Goal: Task Accomplishment & Management: Manage account settings

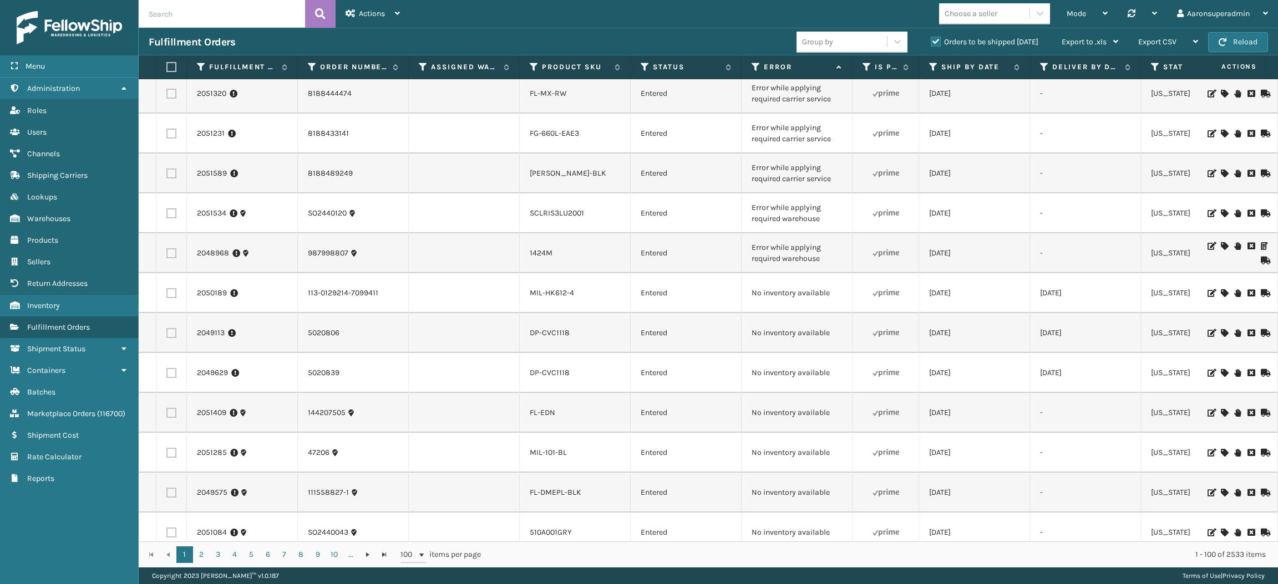
scroll to position [197, 0]
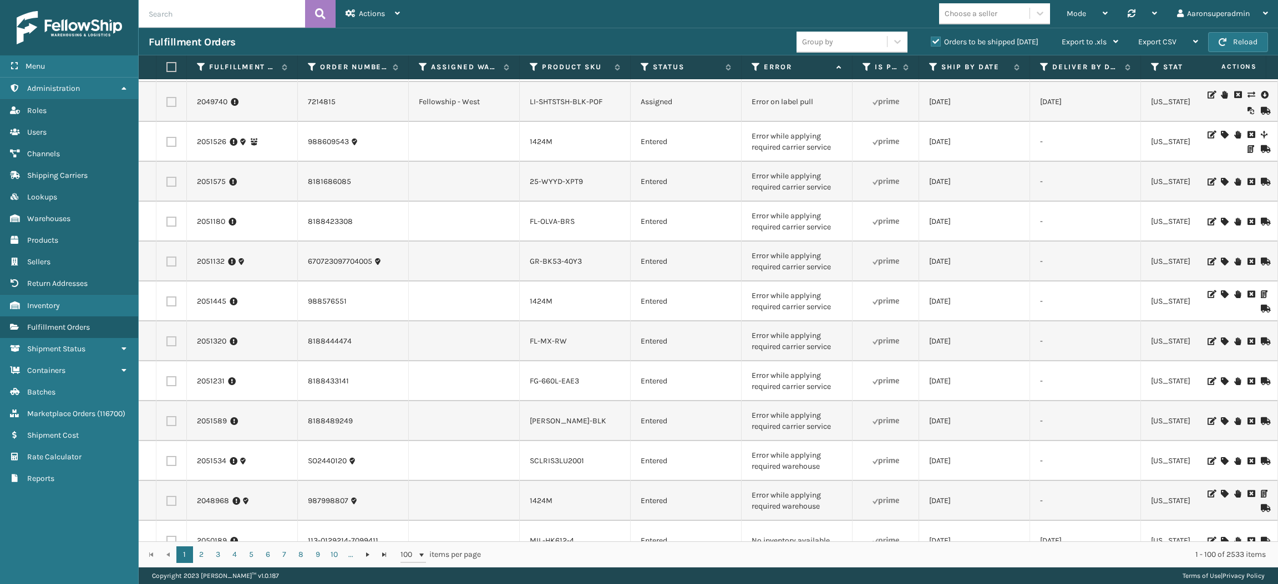
click at [213, 8] on input "text" at bounding box center [222, 14] width 166 height 28
type input "2044407"
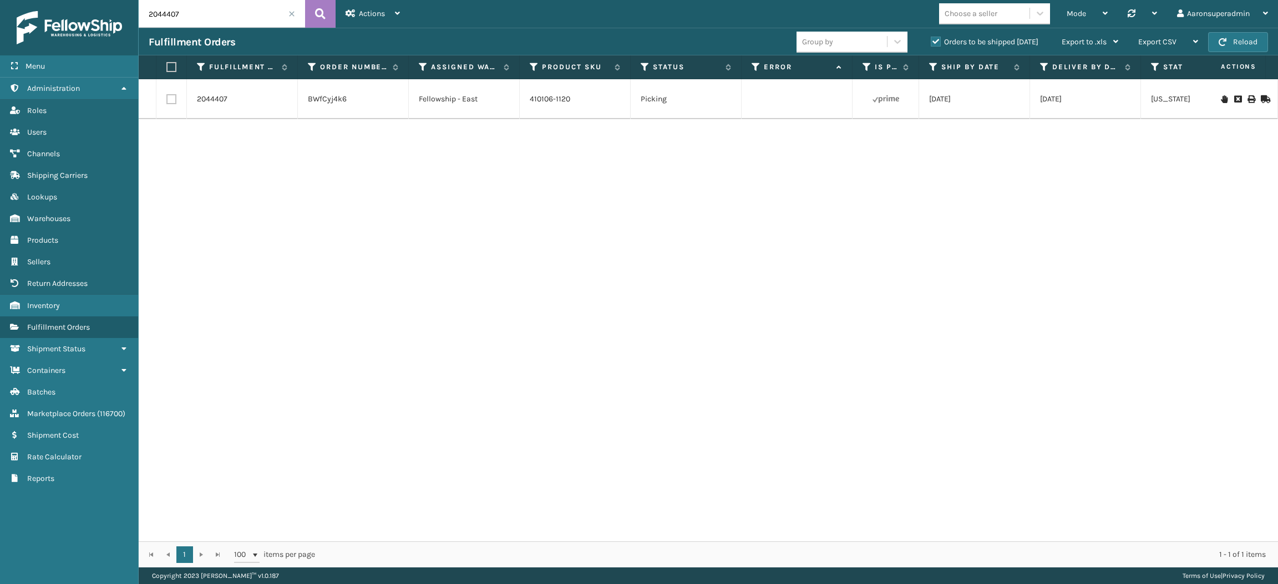
click at [289, 12] on span at bounding box center [291, 14] width 7 height 7
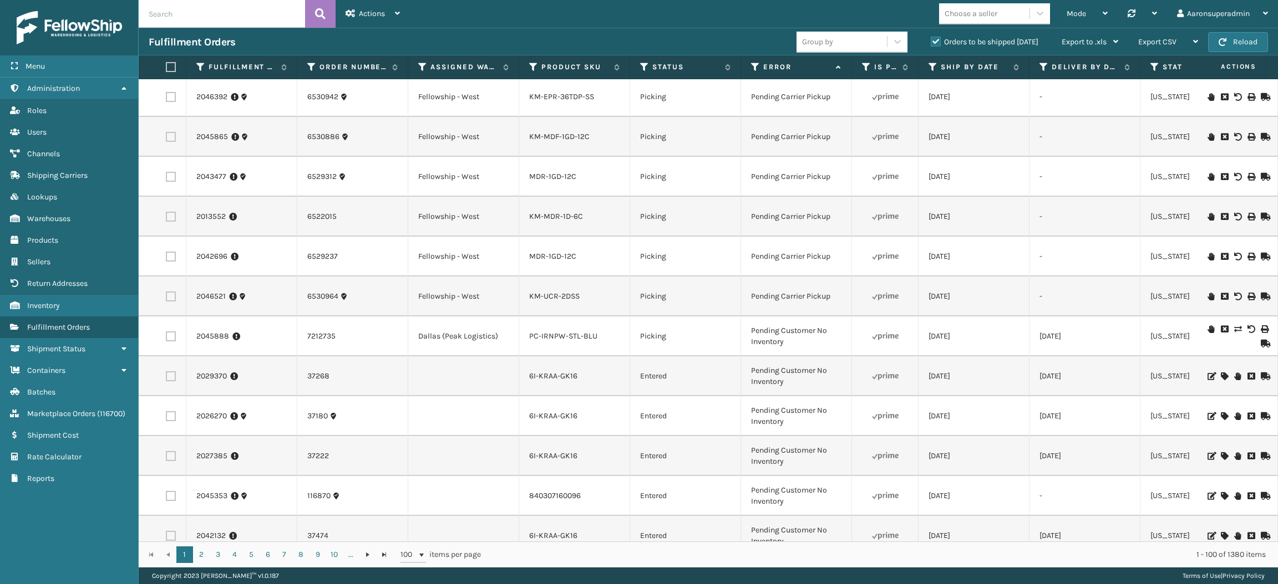
scroll to position [0, 1]
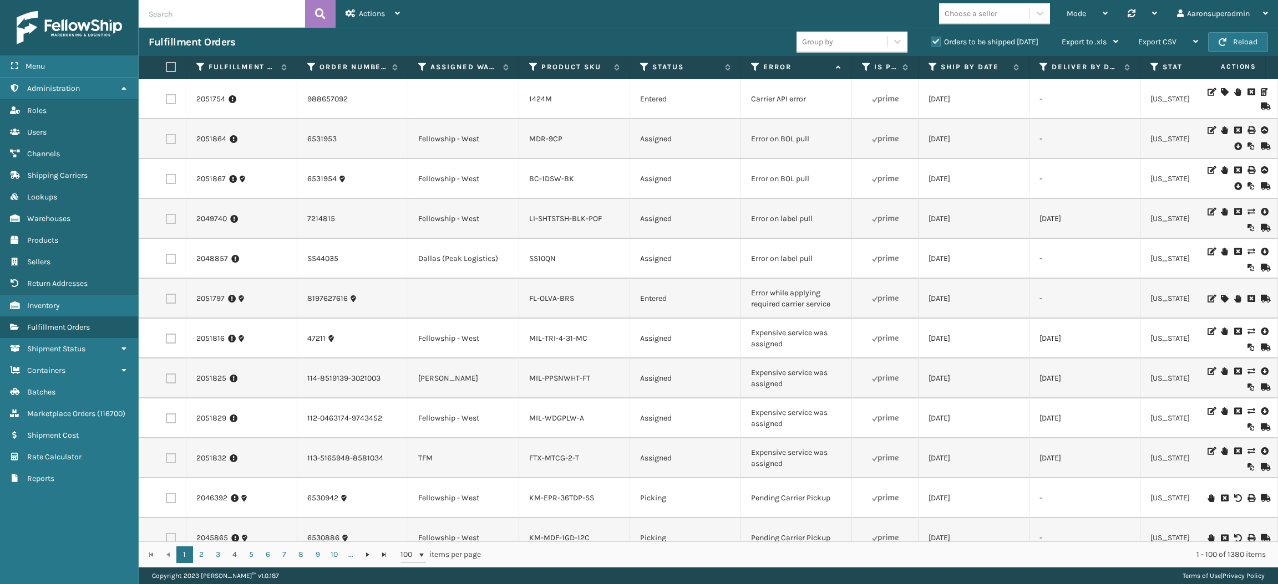
click at [1234, 146] on icon at bounding box center [1237, 146] width 7 height 11
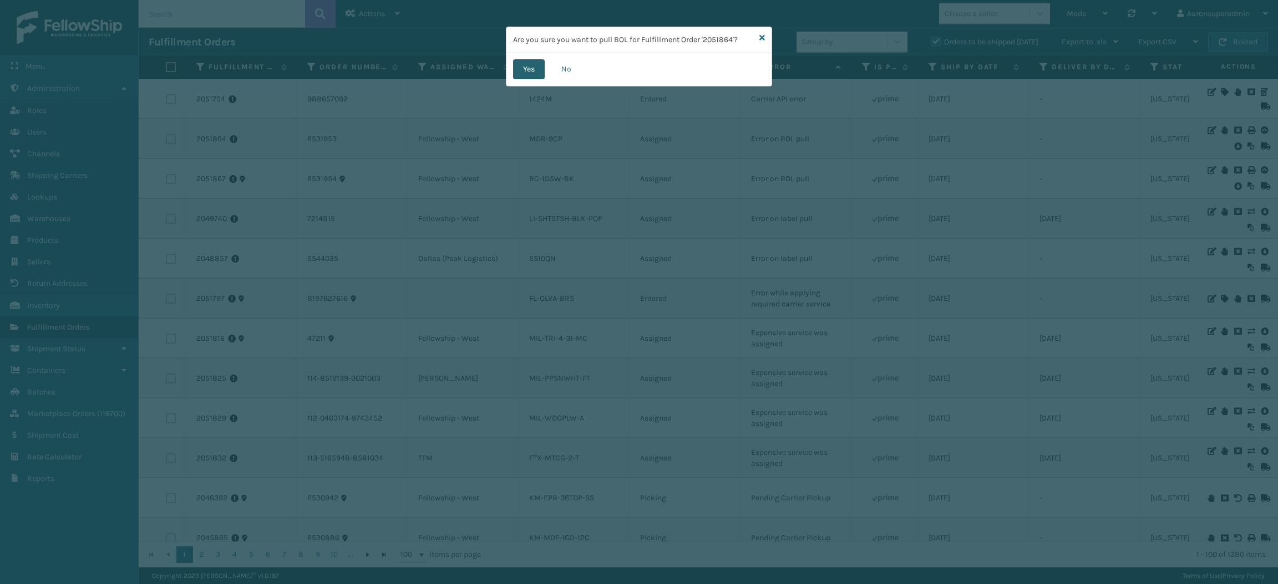
click at [524, 68] on button "Yes" at bounding box center [529, 69] width 32 height 20
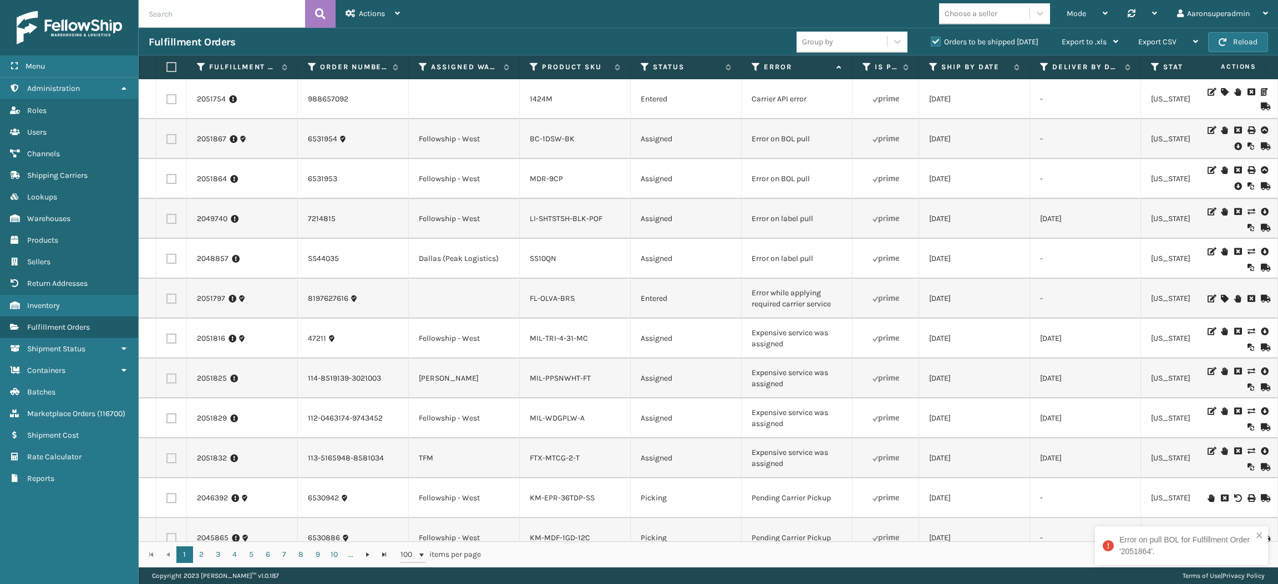
click at [1234, 187] on icon at bounding box center [1237, 186] width 7 height 11
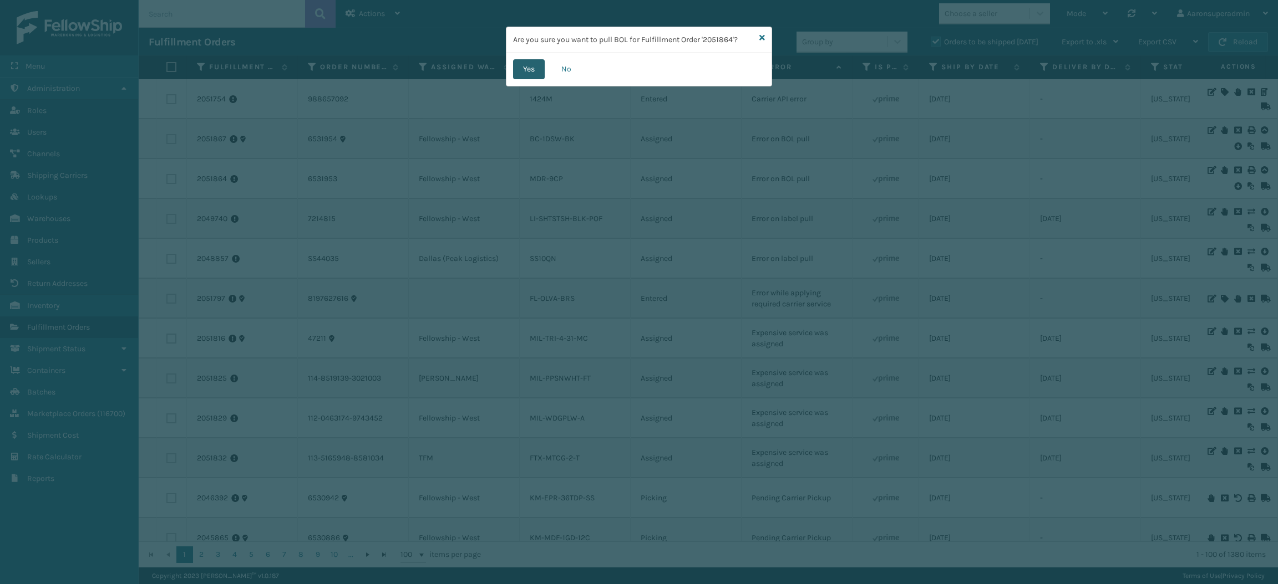
click at [526, 77] on button "Yes" at bounding box center [529, 69] width 32 height 20
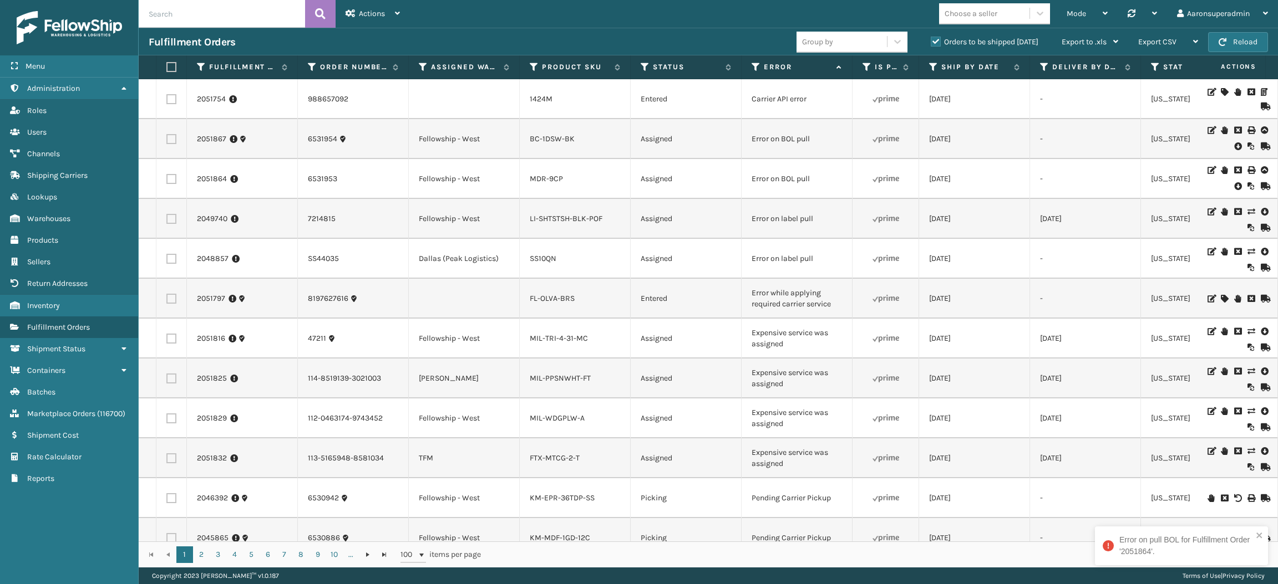
scroll to position [15, 0]
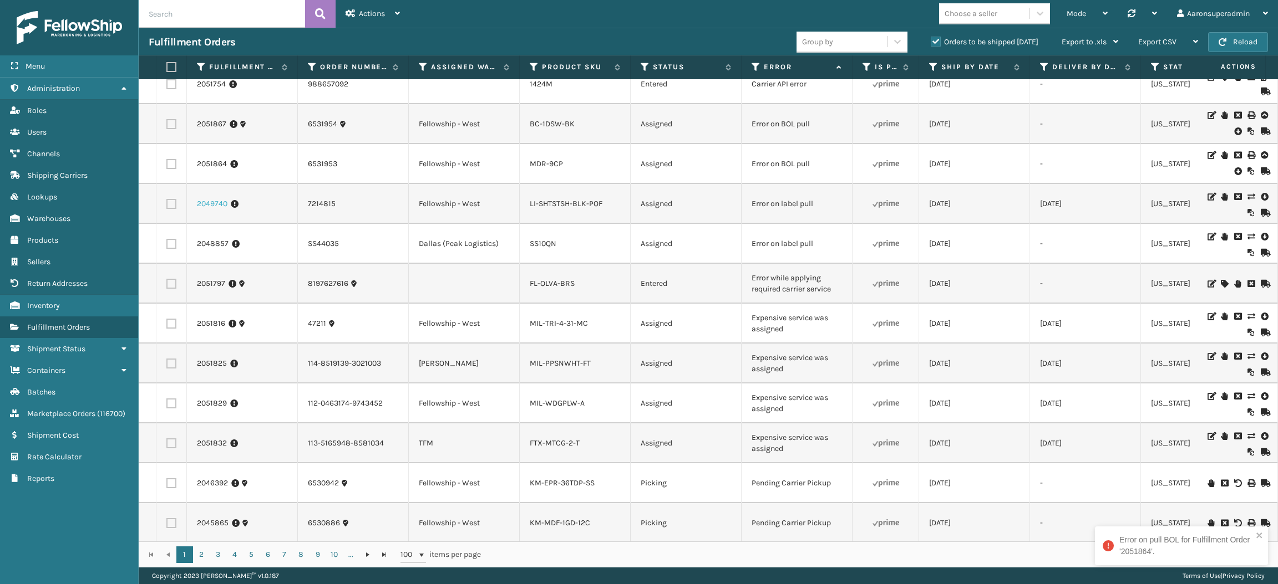
click at [216, 201] on link "2049740" at bounding box center [212, 204] width 30 height 11
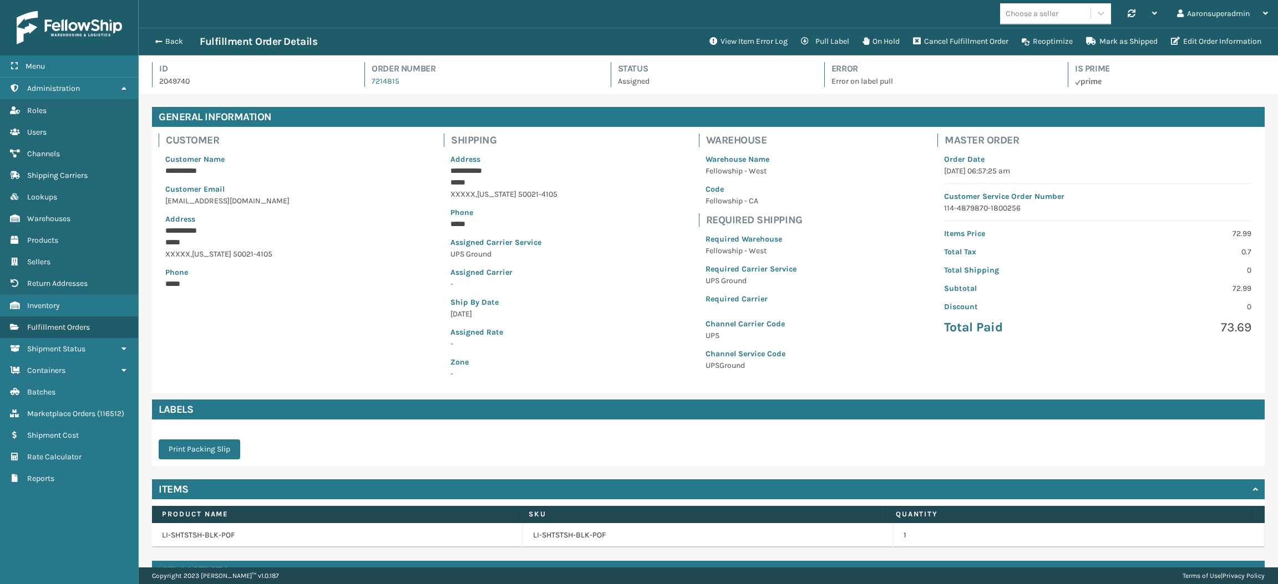
scroll to position [26, 1138]
click at [165, 39] on button "Back" at bounding box center [174, 42] width 51 height 10
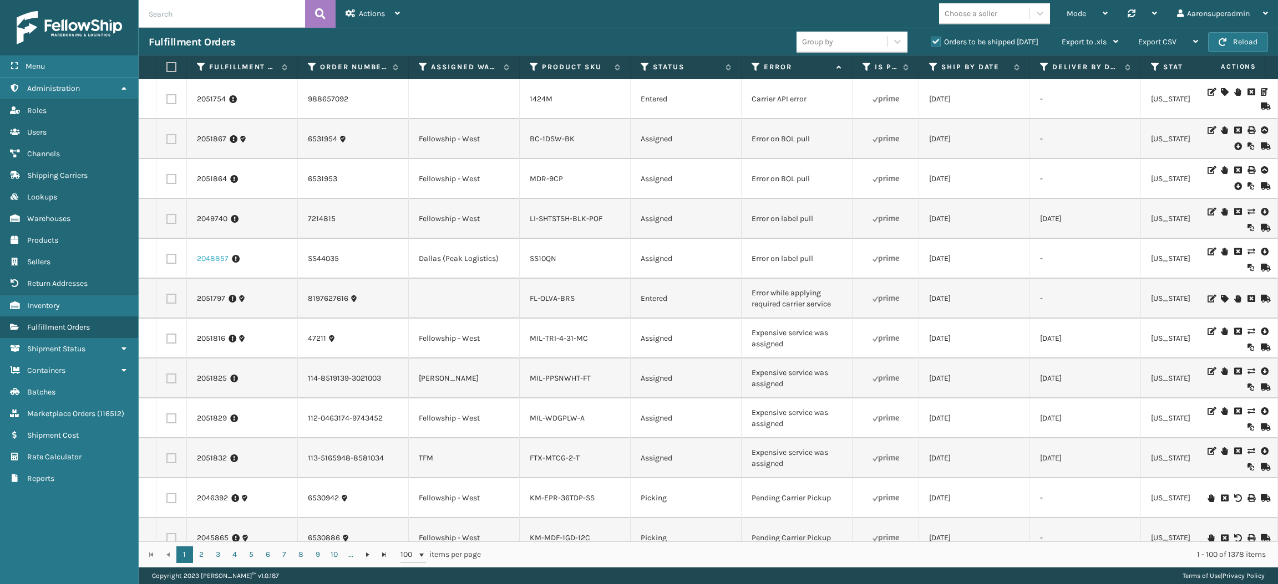
click at [218, 261] on link "2048857" at bounding box center [213, 258] width 32 height 11
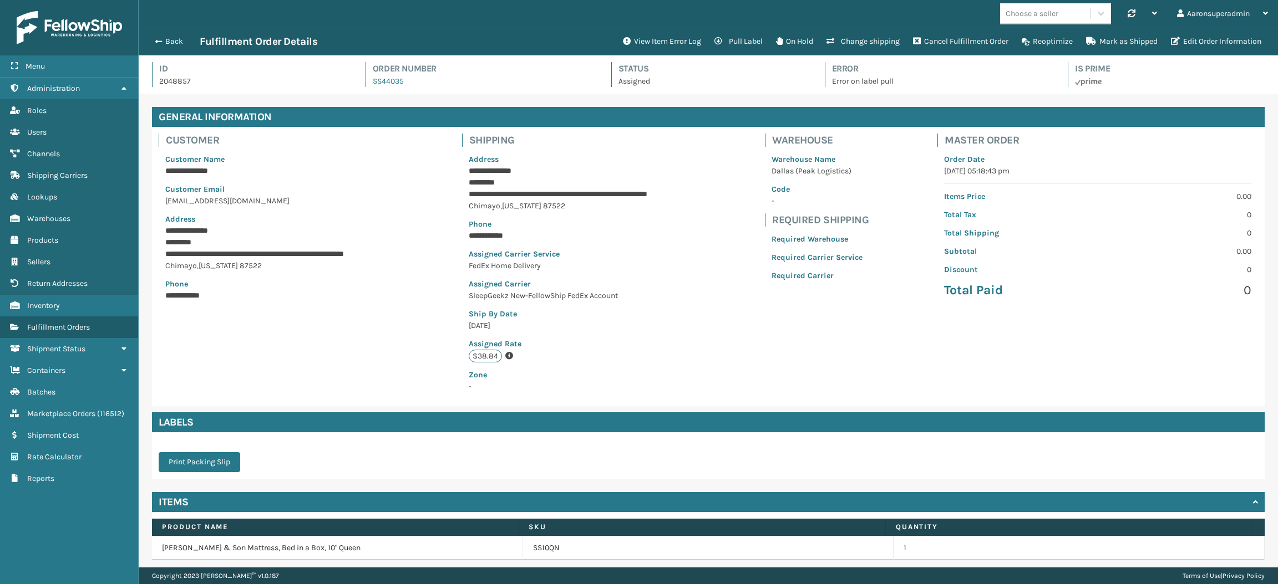
scroll to position [26, 1138]
click at [1177, 41] on icon "button" at bounding box center [1175, 41] width 9 height 8
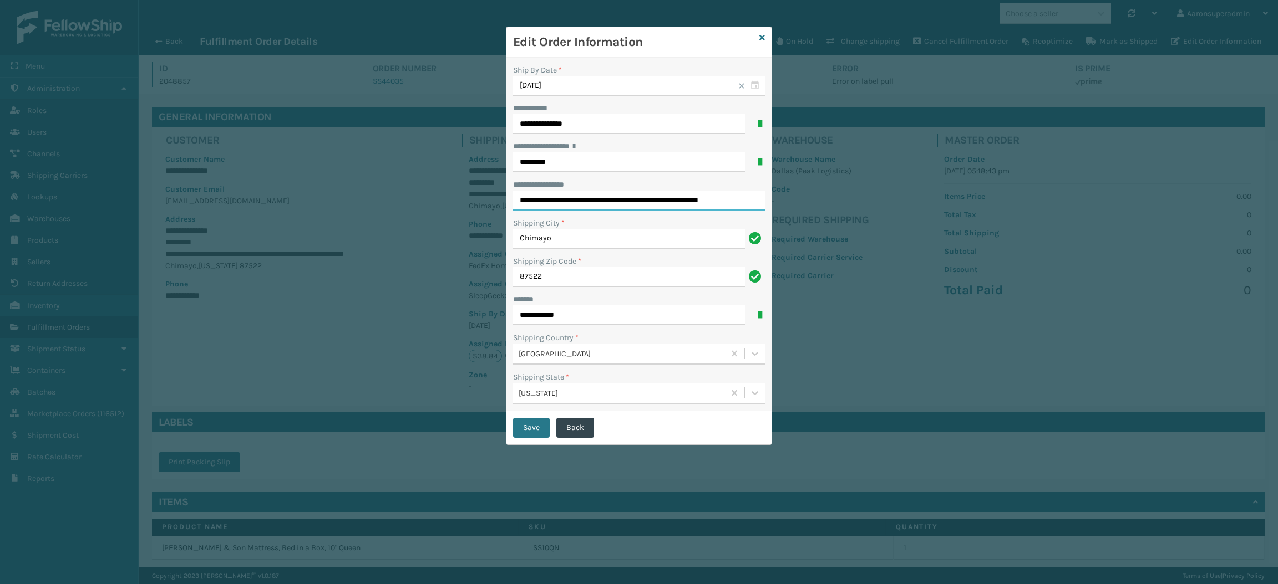
drag, startPoint x: 594, startPoint y: 204, endPoint x: 503, endPoint y: 213, distance: 91.4
click at [503, 213] on div "**********" at bounding box center [639, 292] width 1278 height 584
type input "**********"
click at [528, 437] on button "Save" at bounding box center [531, 428] width 37 height 20
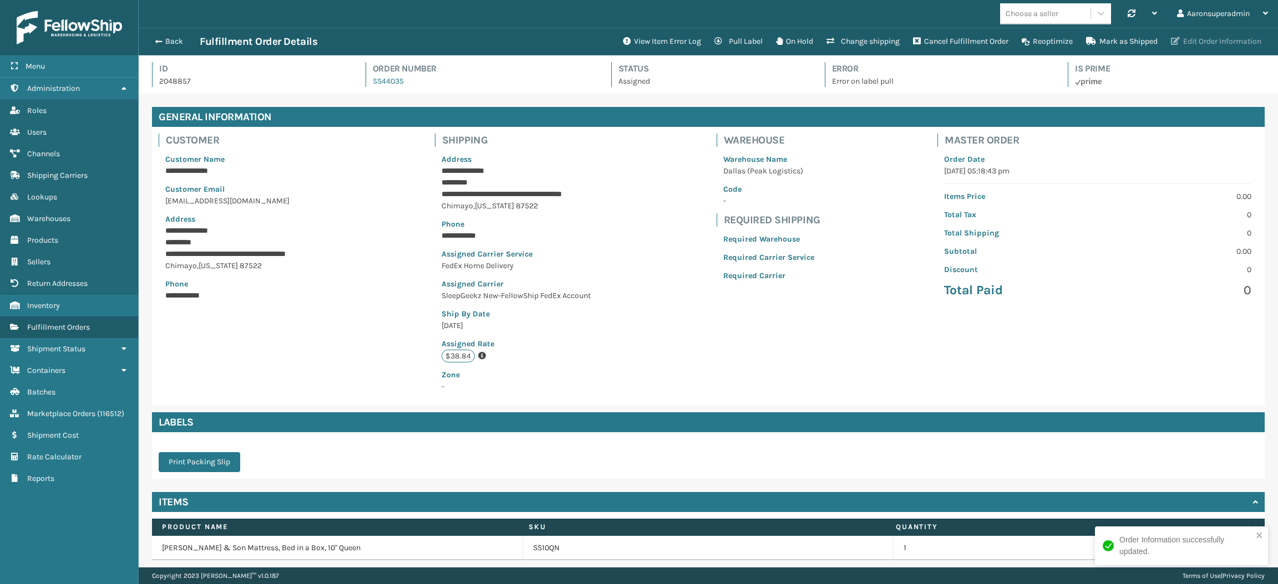
click at [1179, 48] on button "Edit Order Information" at bounding box center [1216, 41] width 104 height 22
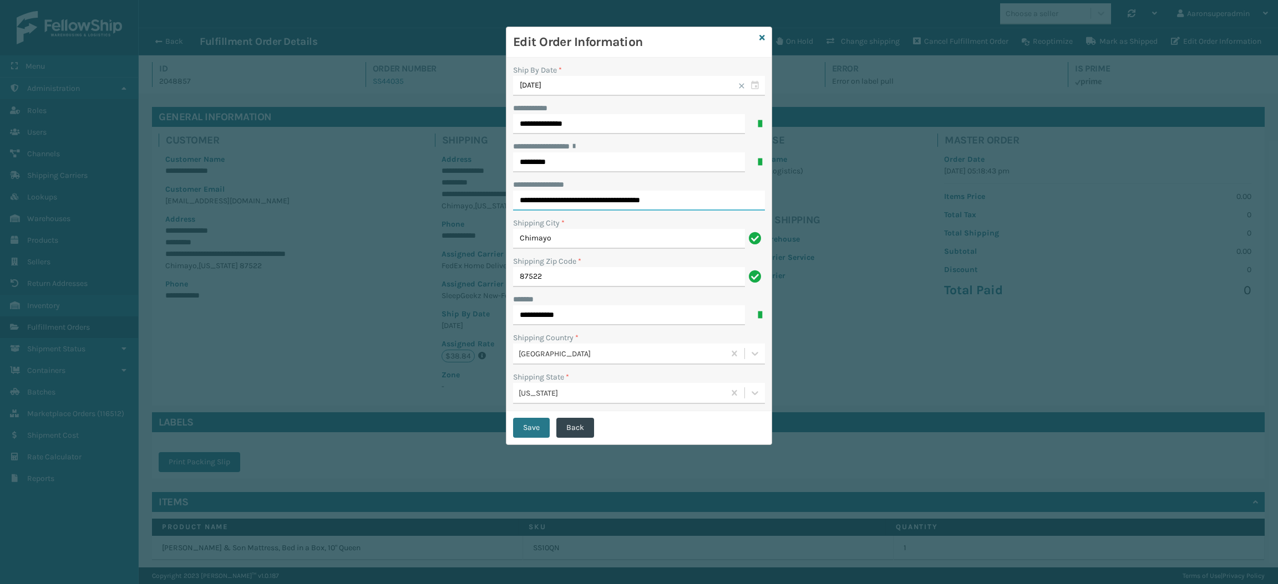
drag, startPoint x: 598, startPoint y: 204, endPoint x: 652, endPoint y: 208, distance: 54.0
click at [652, 208] on input "**********" at bounding box center [639, 201] width 252 height 20
drag, startPoint x: 595, startPoint y: 205, endPoint x: 562, endPoint y: 209, distance: 33.5
click at [562, 209] on input "**********" at bounding box center [639, 201] width 252 height 20
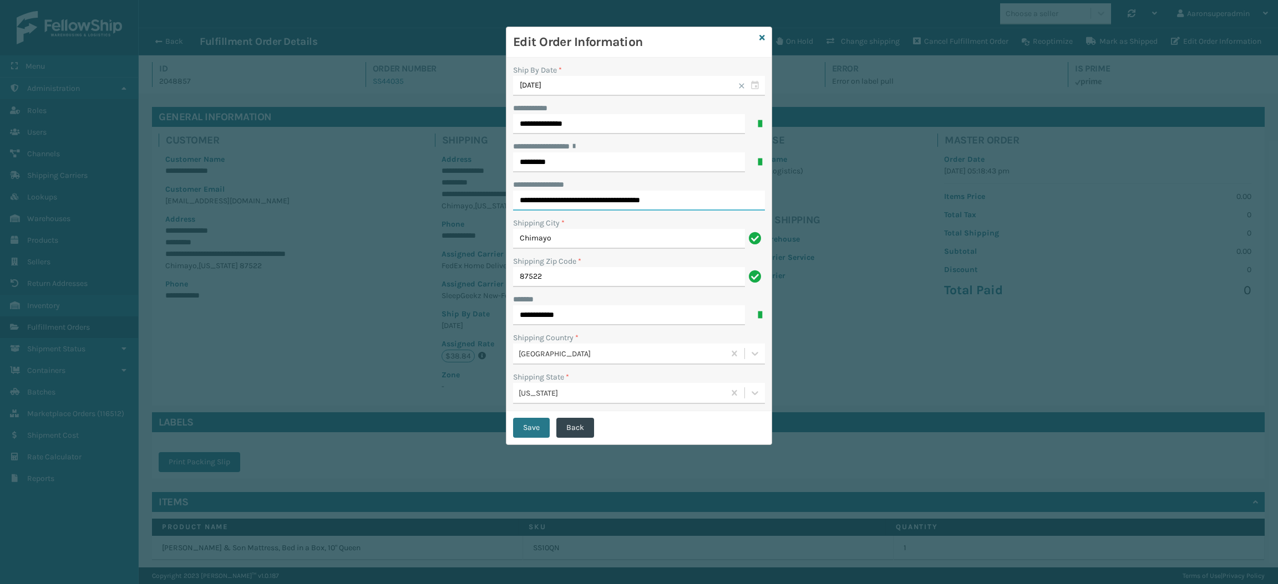
type input "**********"
click button "Save" at bounding box center [531, 428] width 37 height 20
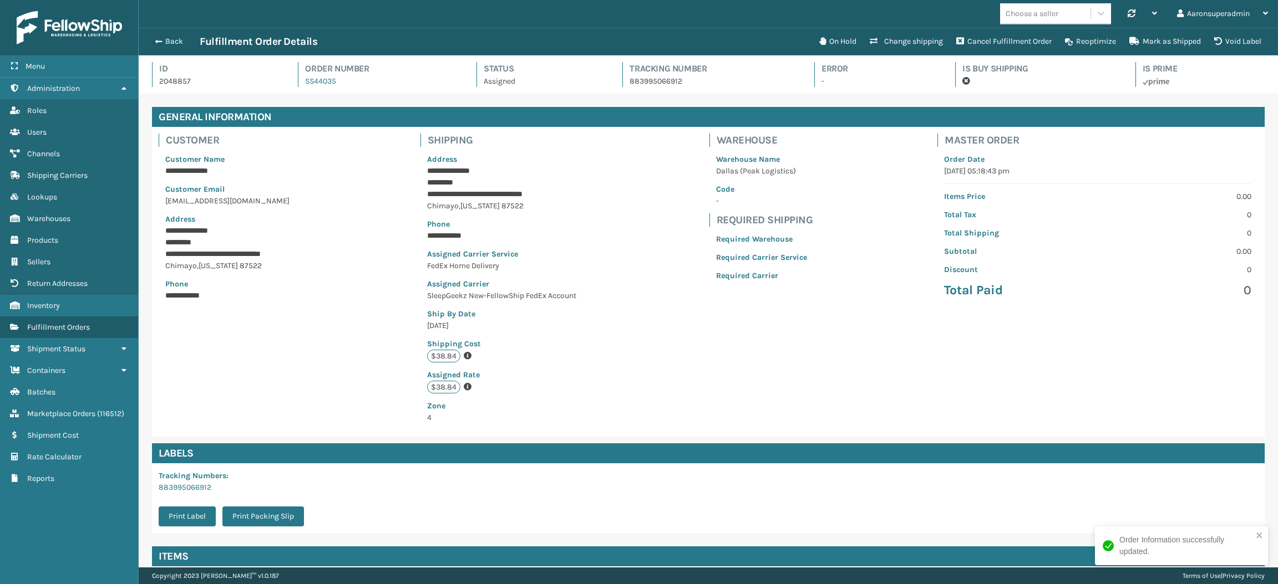
click at [154, 35] on div "Back Fulfillment Order Details" at bounding box center [481, 41] width 664 height 13
click at [162, 39] on button "Back" at bounding box center [174, 42] width 51 height 10
click at [165, 42] on button "Back" at bounding box center [174, 42] width 51 height 10
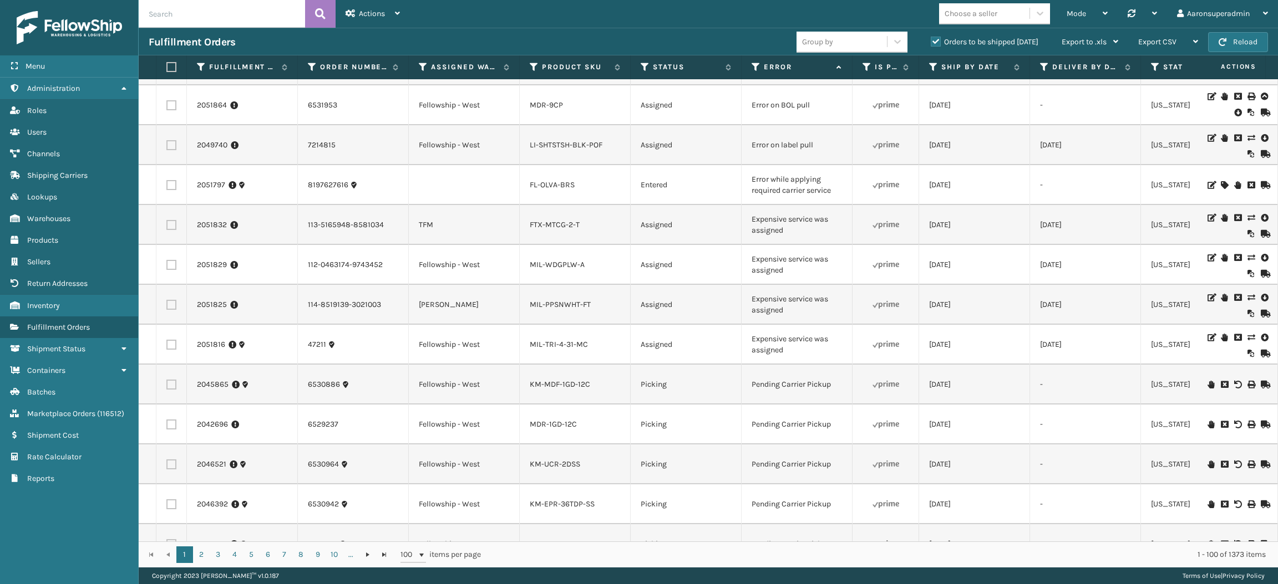
scroll to position [133, 0]
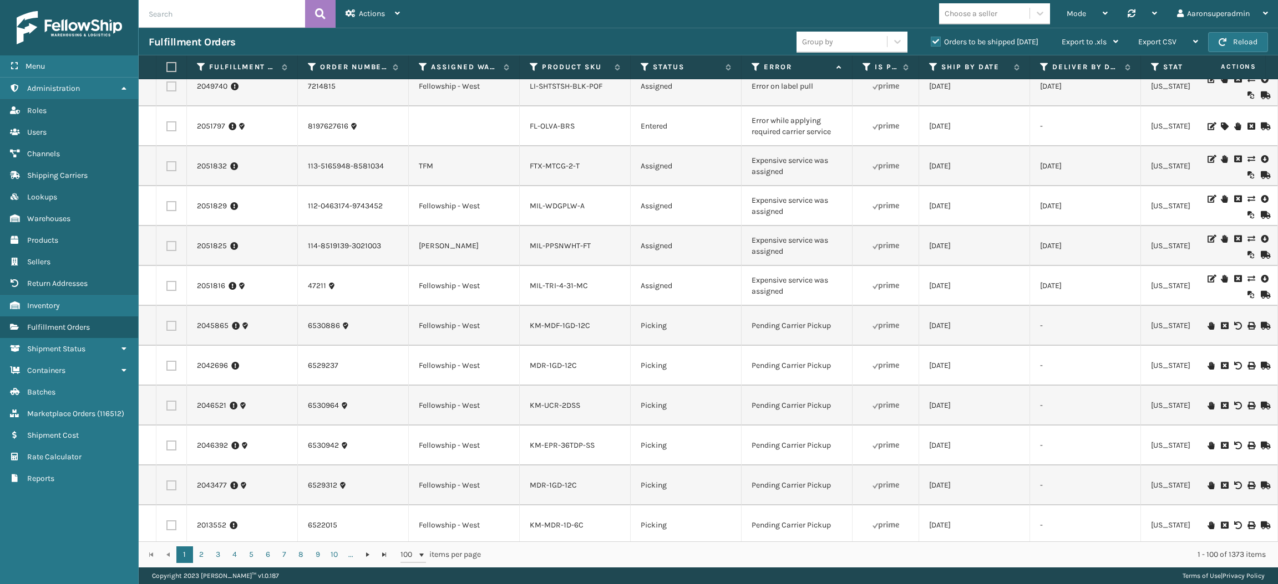
click at [167, 284] on label at bounding box center [171, 286] width 10 height 10
click at [167, 284] on input "checkbox" at bounding box center [166, 284] width 1 height 7
checkbox input "true"
click at [174, 203] on label at bounding box center [171, 206] width 10 height 10
click at [167, 203] on input "checkbox" at bounding box center [166, 204] width 1 height 7
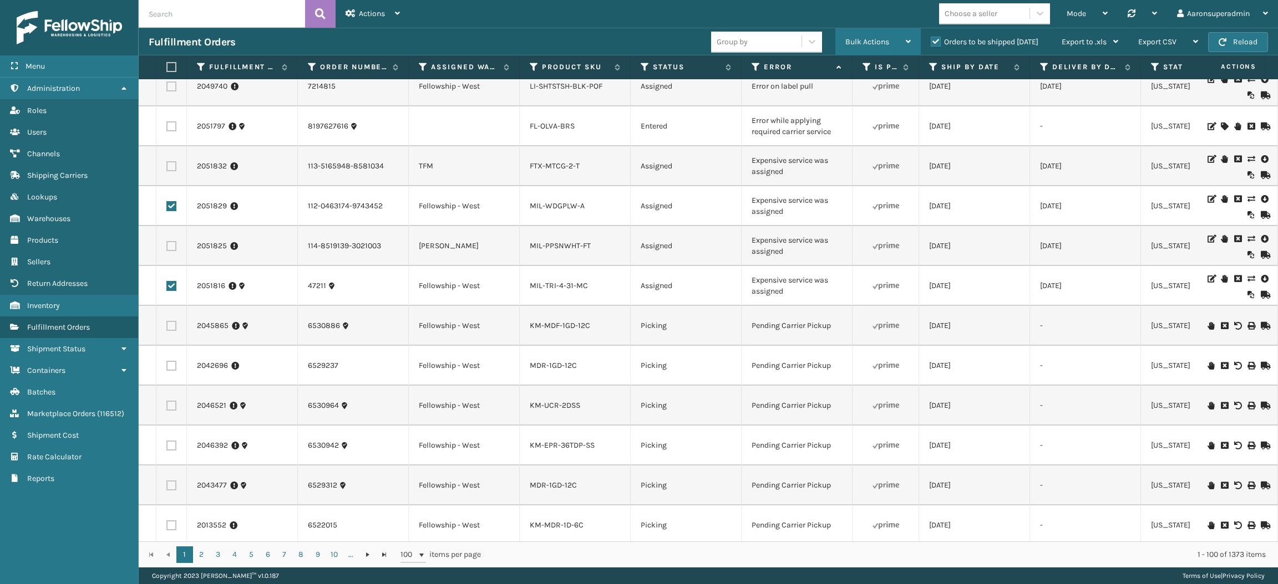
click at [861, 42] on span "Bulk Actions" at bounding box center [867, 41] width 44 height 9
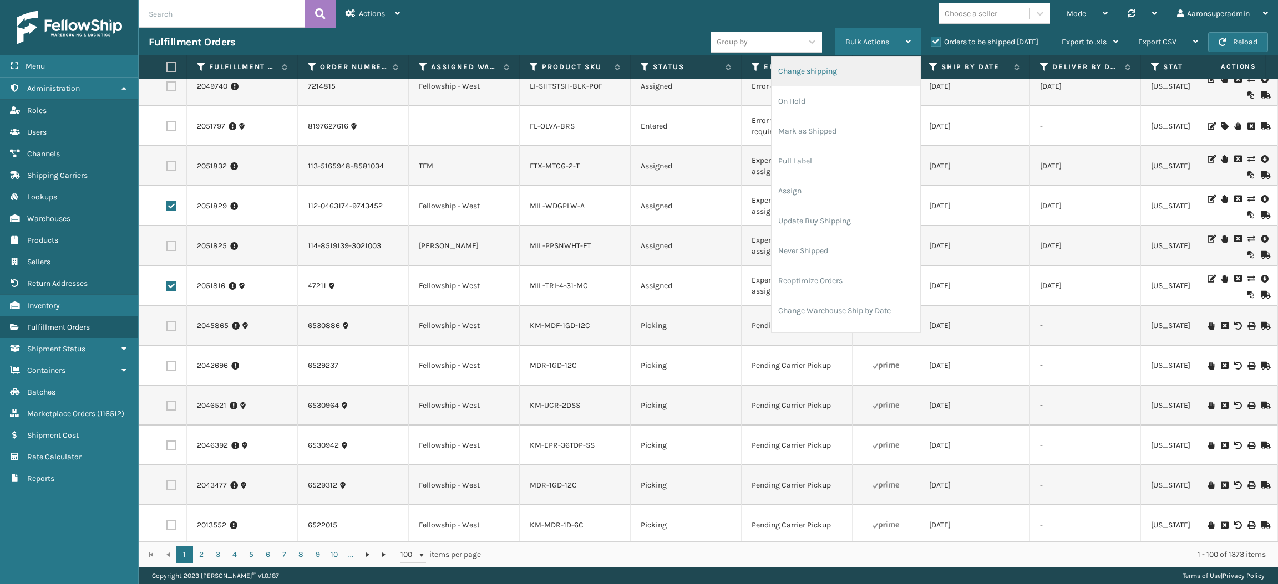
click at [833, 79] on li "Change shipping" at bounding box center [845, 72] width 149 height 30
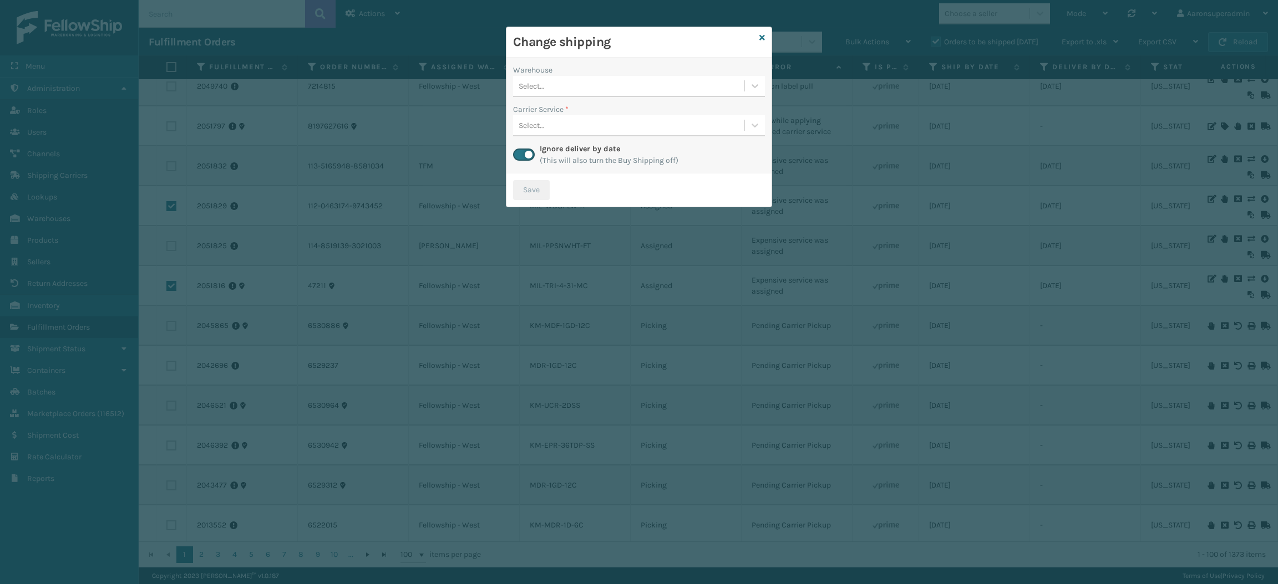
click at [535, 89] on div "Select..." at bounding box center [531, 86] width 26 height 12
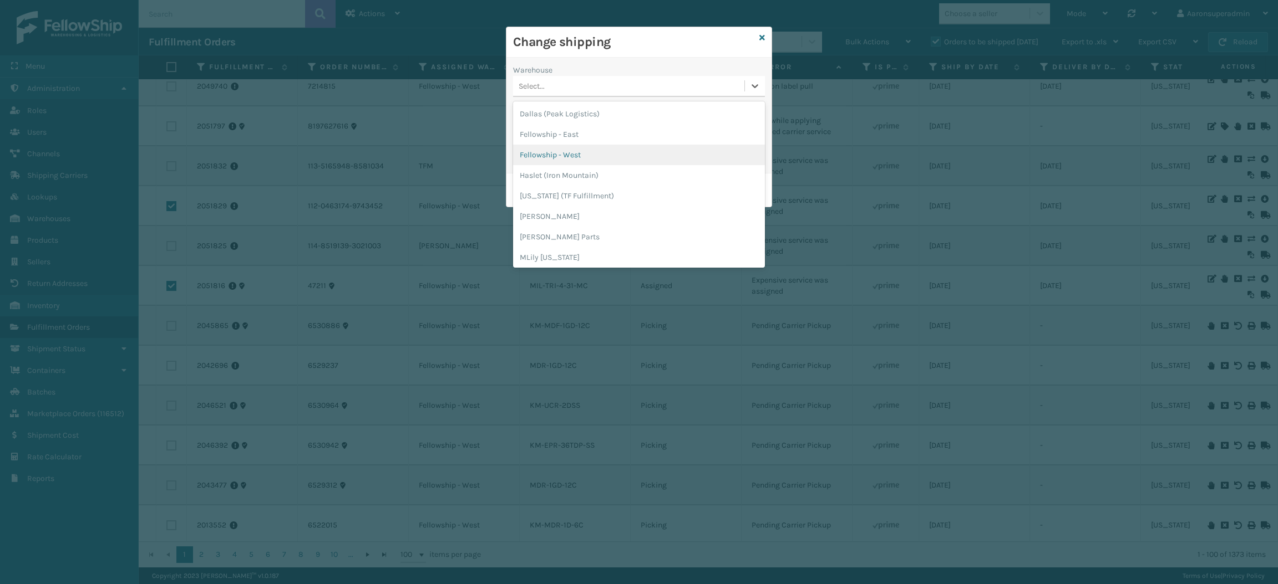
click at [557, 154] on div "Fellowship - West" at bounding box center [639, 155] width 252 height 21
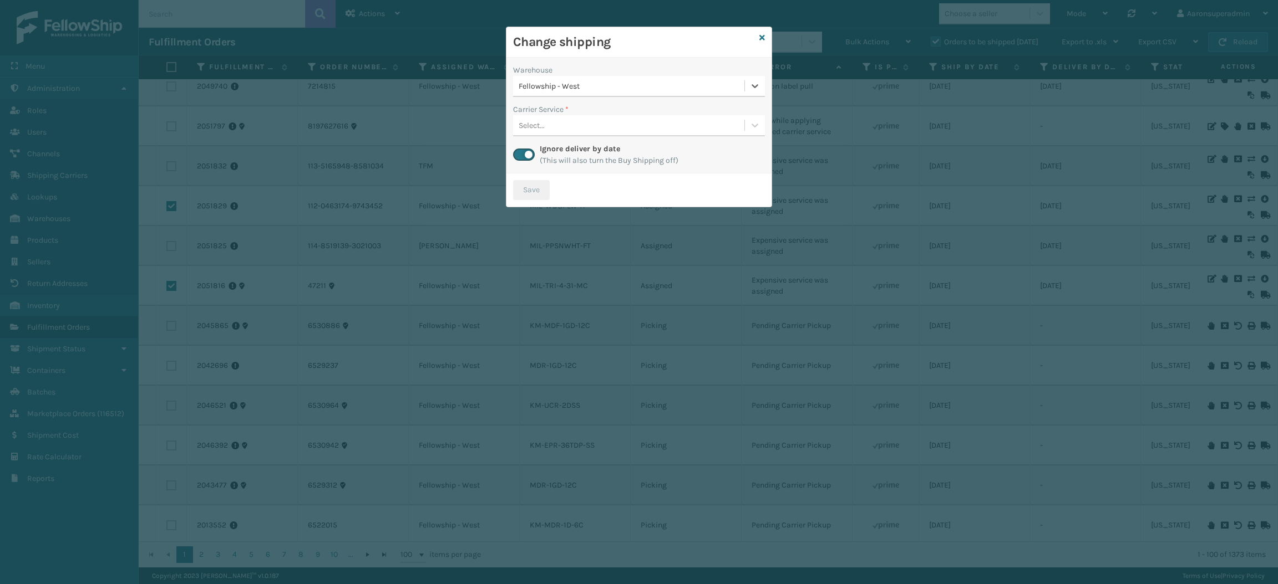
click at [545, 118] on div "Select..." at bounding box center [628, 125] width 231 height 18
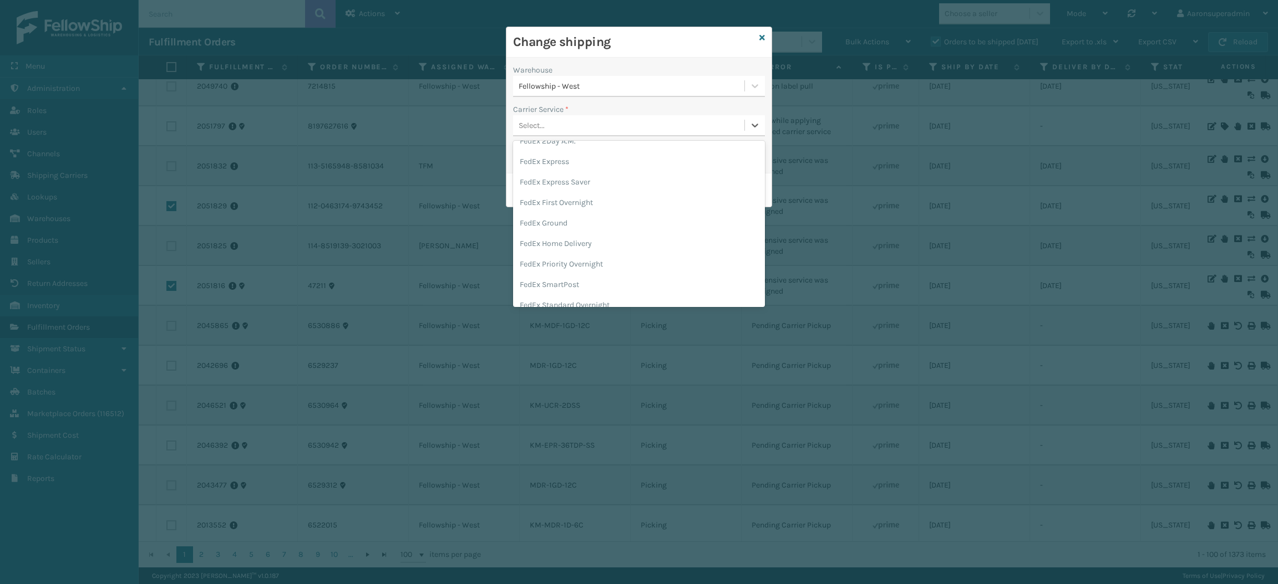
scroll to position [75, 0]
click at [574, 237] on div "FedEx Home Delivery" at bounding box center [639, 242] width 252 height 21
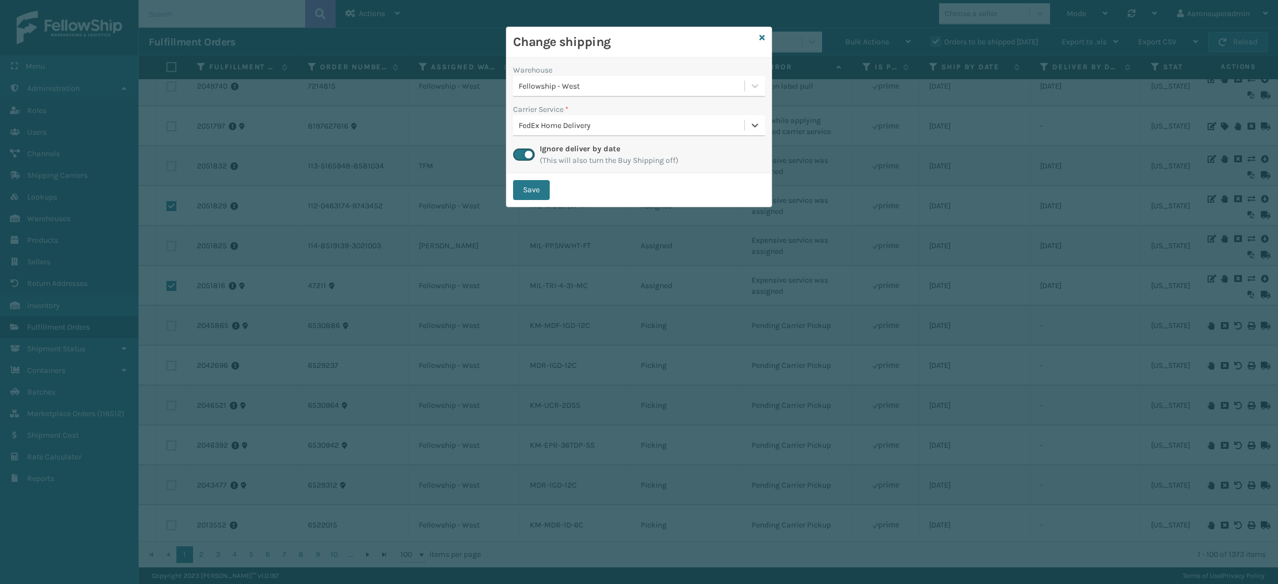
click at [531, 179] on div "Save" at bounding box center [638, 190] width 265 height 33
click at [525, 188] on button "Save" at bounding box center [531, 190] width 37 height 20
checkbox input "false"
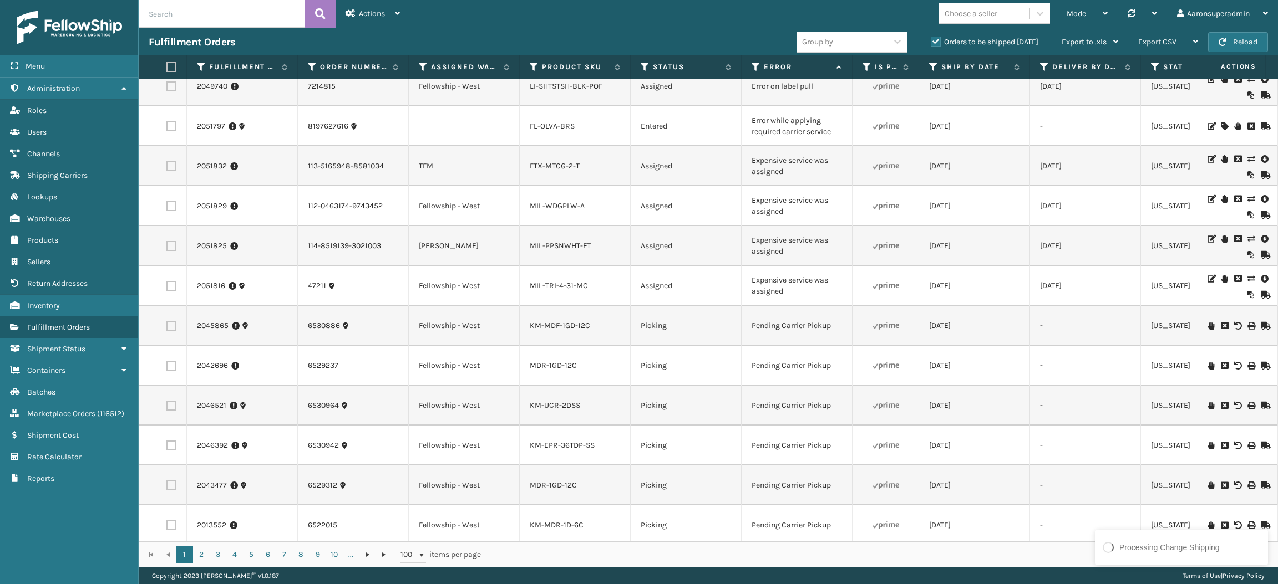
click at [167, 240] on td at bounding box center [171, 246] width 30 height 40
click at [170, 246] on label at bounding box center [171, 246] width 10 height 10
click at [167, 246] on input "checkbox" at bounding box center [166, 244] width 1 height 7
checkbox input "true"
click at [871, 30] on div "Bulk Actions" at bounding box center [877, 42] width 65 height 28
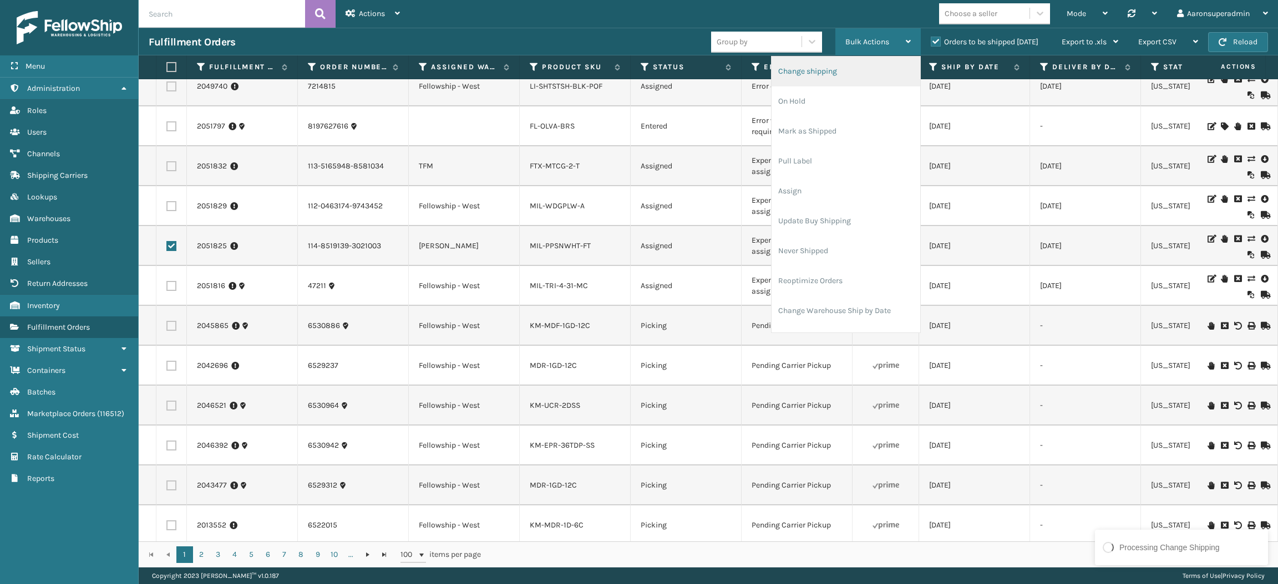
click at [833, 75] on li "Change shipping" at bounding box center [845, 72] width 149 height 30
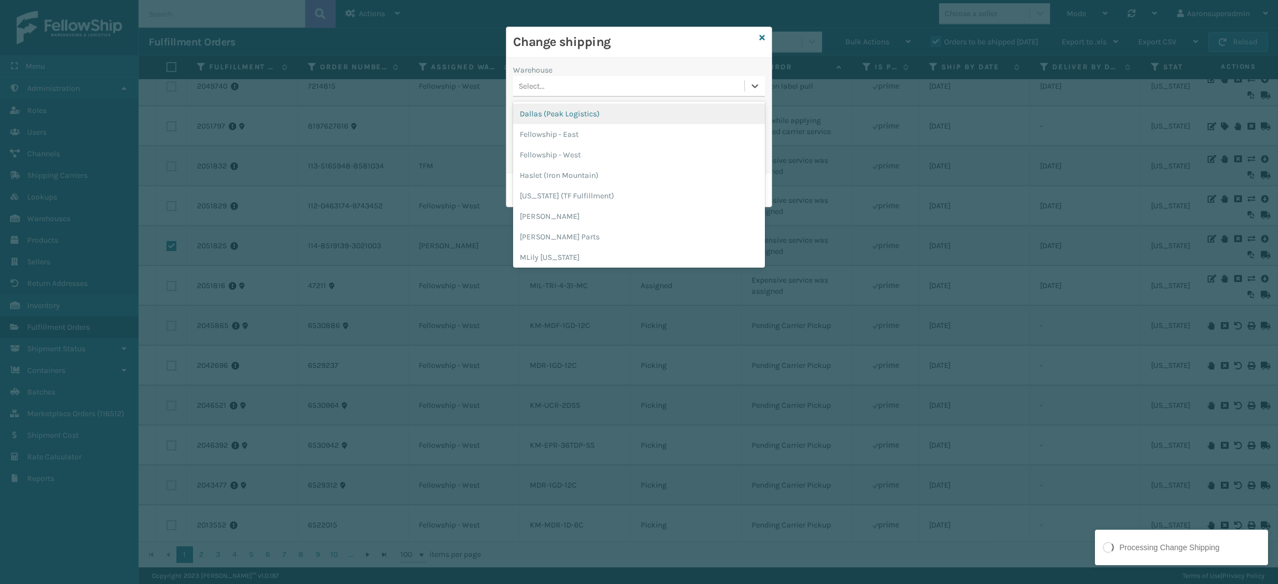
click at [552, 93] on div "Select..." at bounding box center [628, 86] width 231 height 18
click at [602, 155] on div "Fellowship - West" at bounding box center [639, 155] width 252 height 21
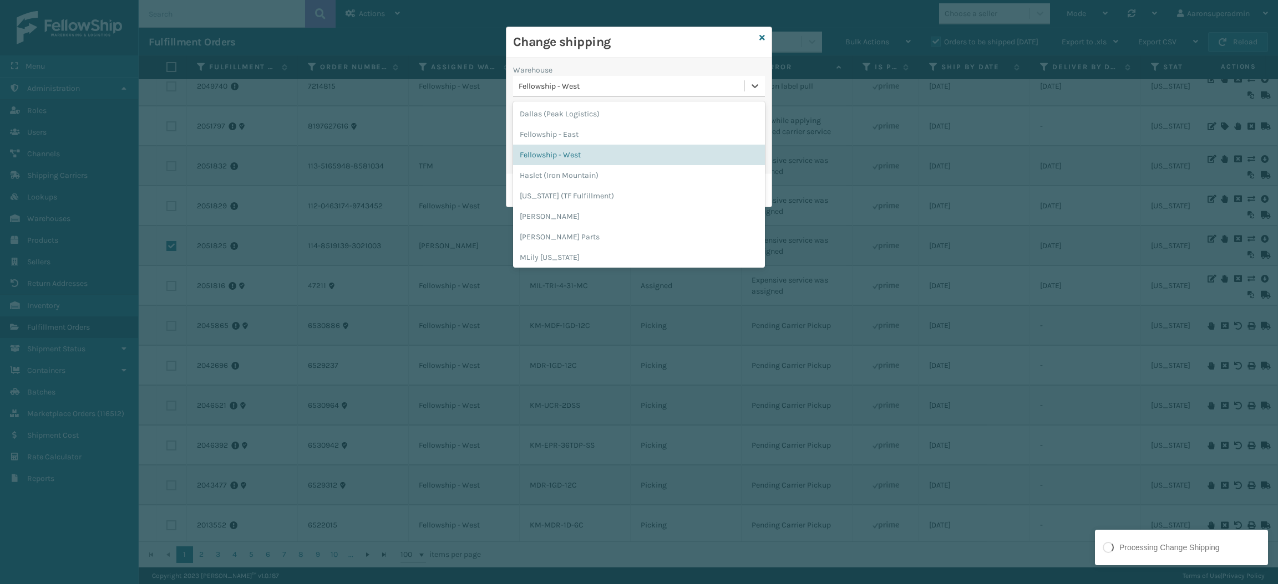
click at [569, 82] on div "Fellowship - West" at bounding box center [631, 86] width 227 height 12
click at [546, 206] on div "[PERSON_NAME]" at bounding box center [639, 216] width 252 height 21
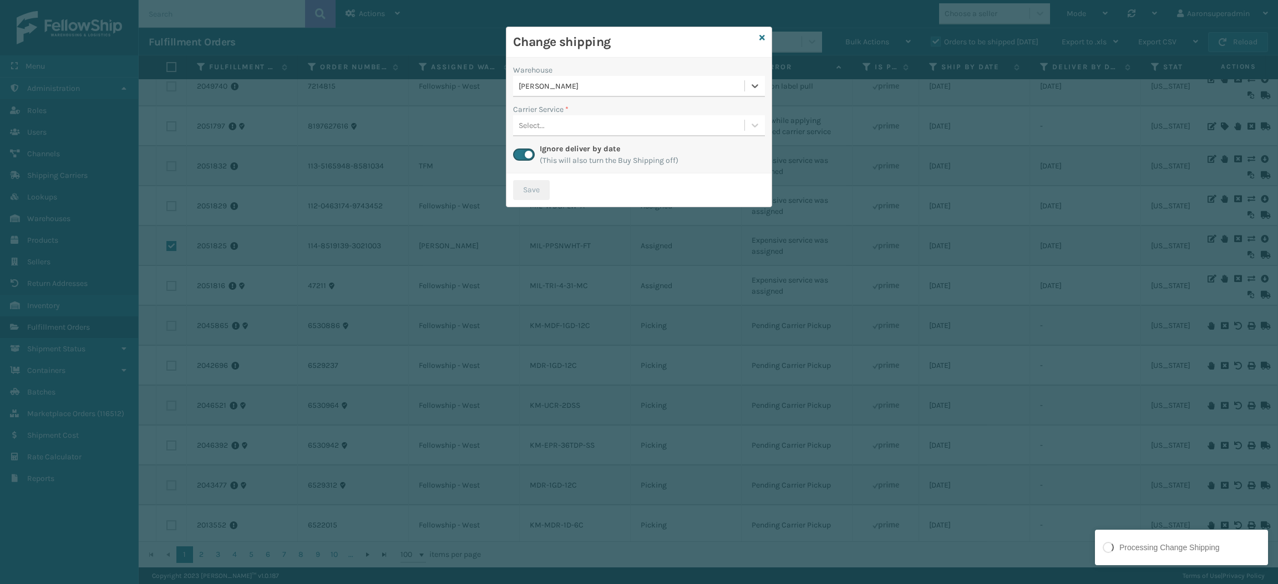
click at [558, 114] on label "Carrier Service *" at bounding box center [540, 110] width 55 height 12
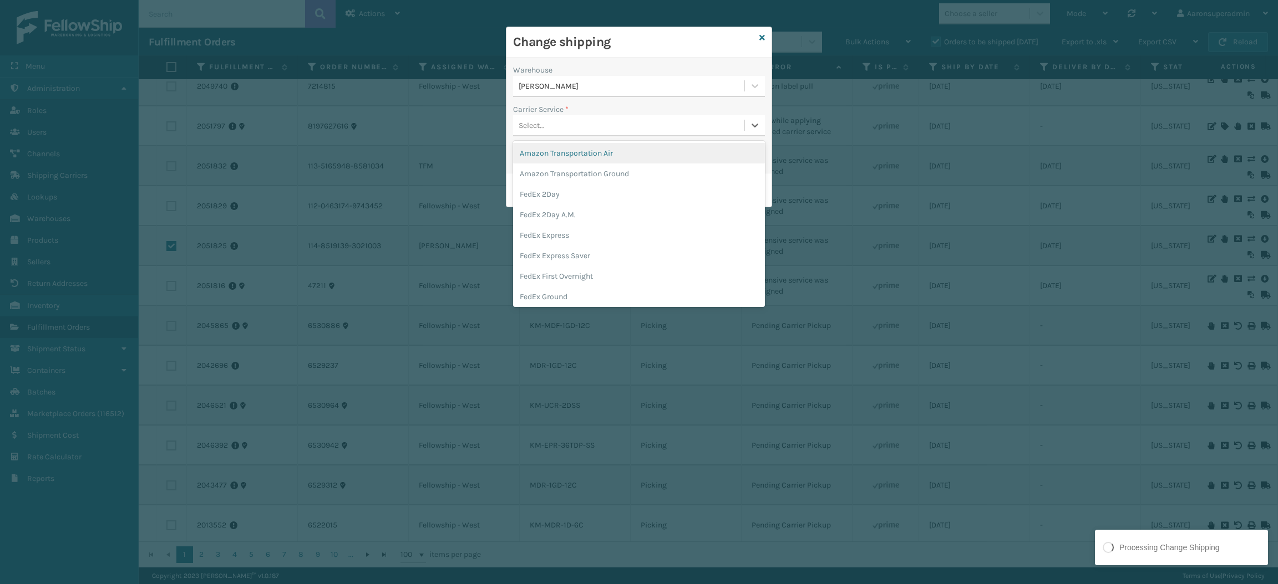
click at [558, 120] on div "Select..." at bounding box center [628, 125] width 231 height 18
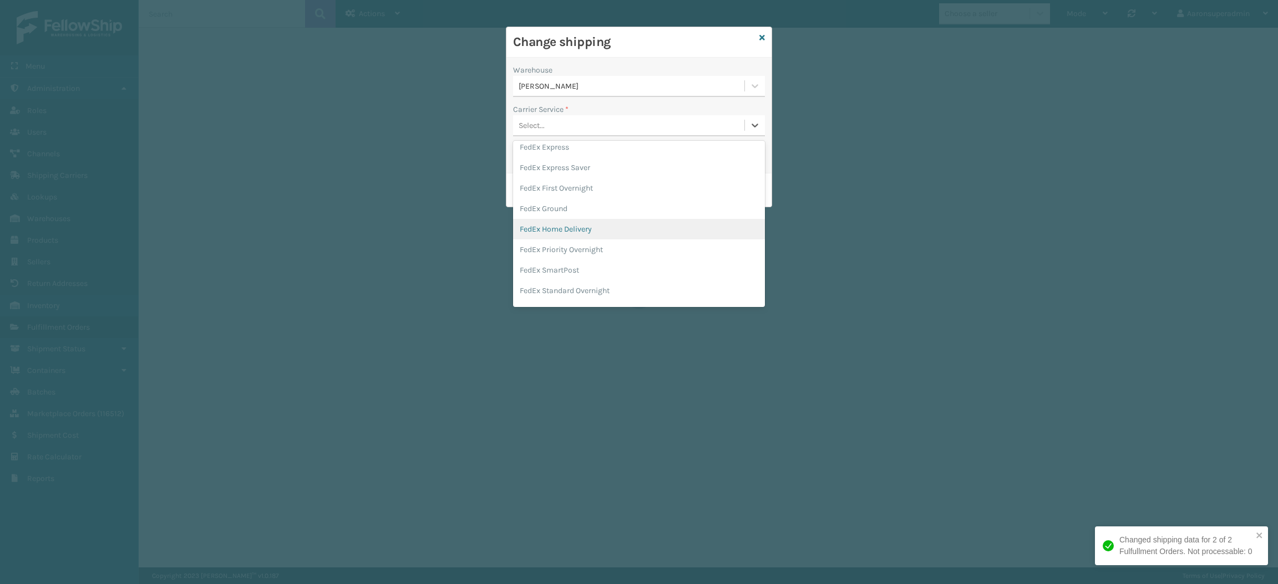
click at [572, 228] on div "FedEx Home Delivery" at bounding box center [639, 229] width 252 height 21
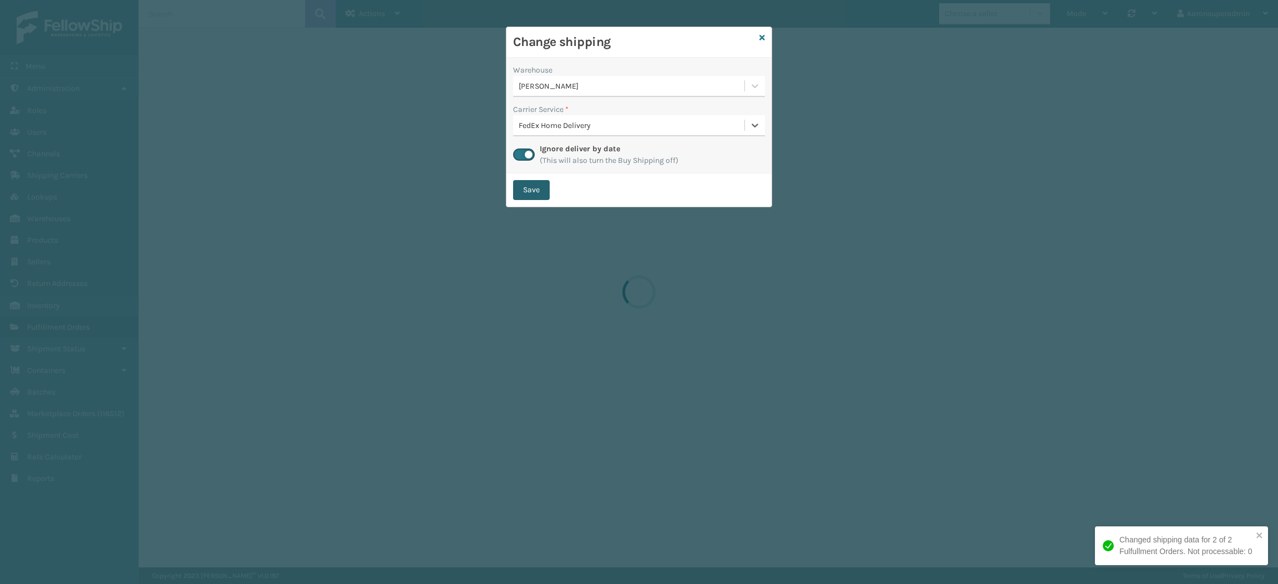
click at [531, 191] on button "Save" at bounding box center [531, 190] width 37 height 20
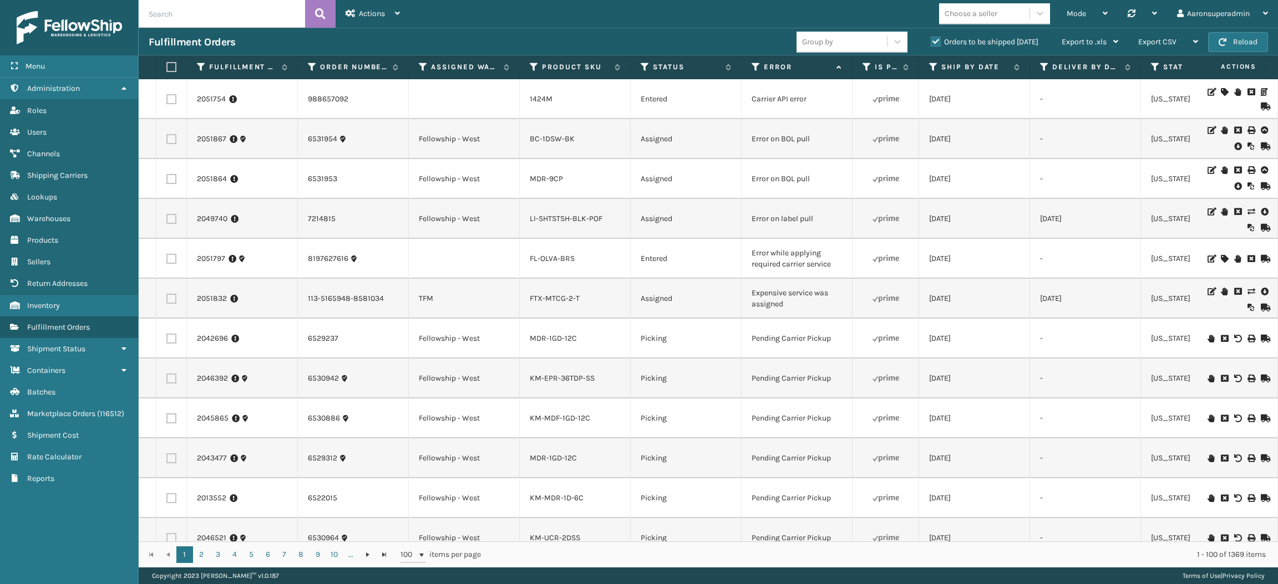
click at [1247, 289] on icon at bounding box center [1250, 292] width 7 height 8
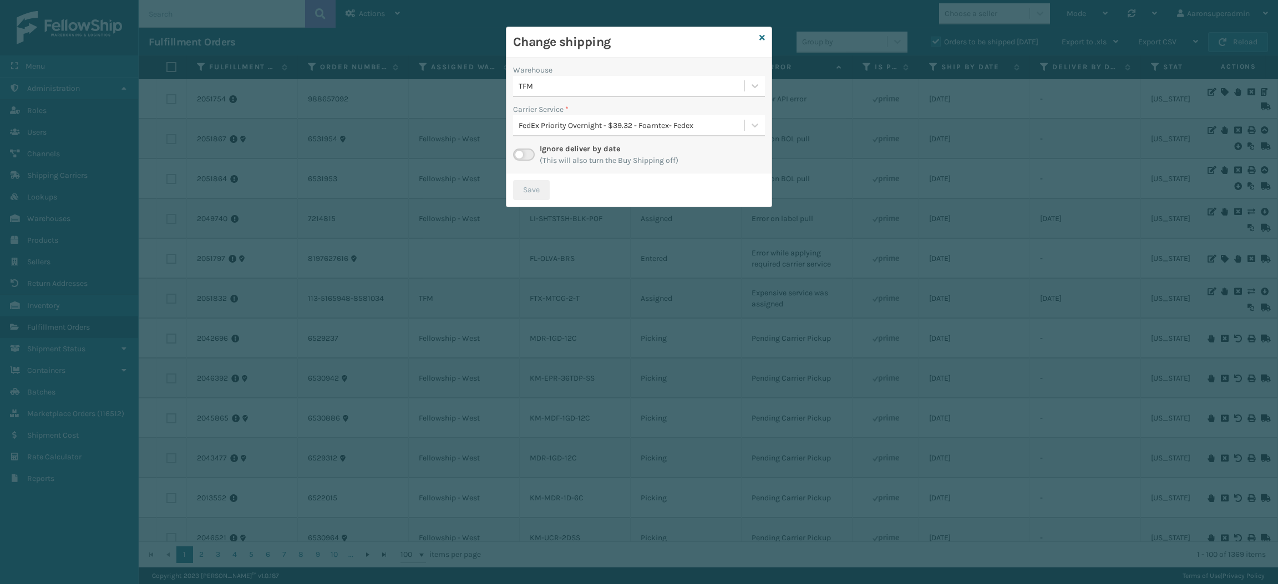
click at [533, 156] on label at bounding box center [524, 155] width 22 height 12
click at [520, 156] on input "checkbox" at bounding box center [516, 152] width 7 height 7
click at [530, 124] on div "Select..." at bounding box center [531, 126] width 26 height 12
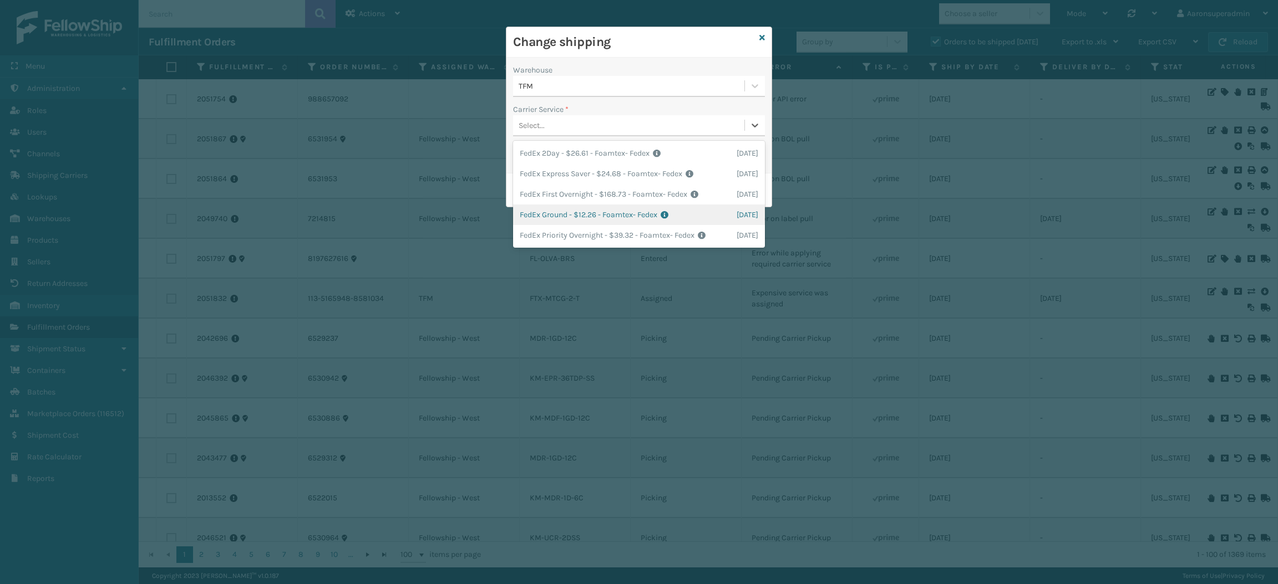
click at [543, 218] on div "FedEx Ground - $12.26 - Foamtex- Fedex Shipping Cost $12.26 Surplus Cost $0 Tot…" at bounding box center [639, 215] width 252 height 21
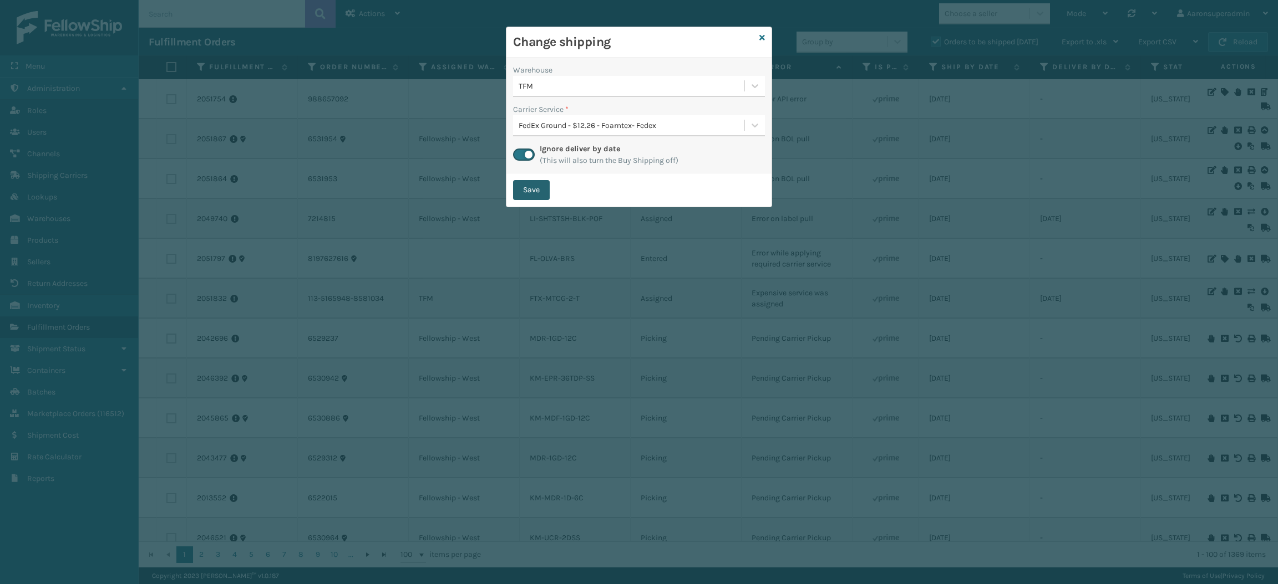
click at [530, 186] on button "Save" at bounding box center [531, 190] width 37 height 20
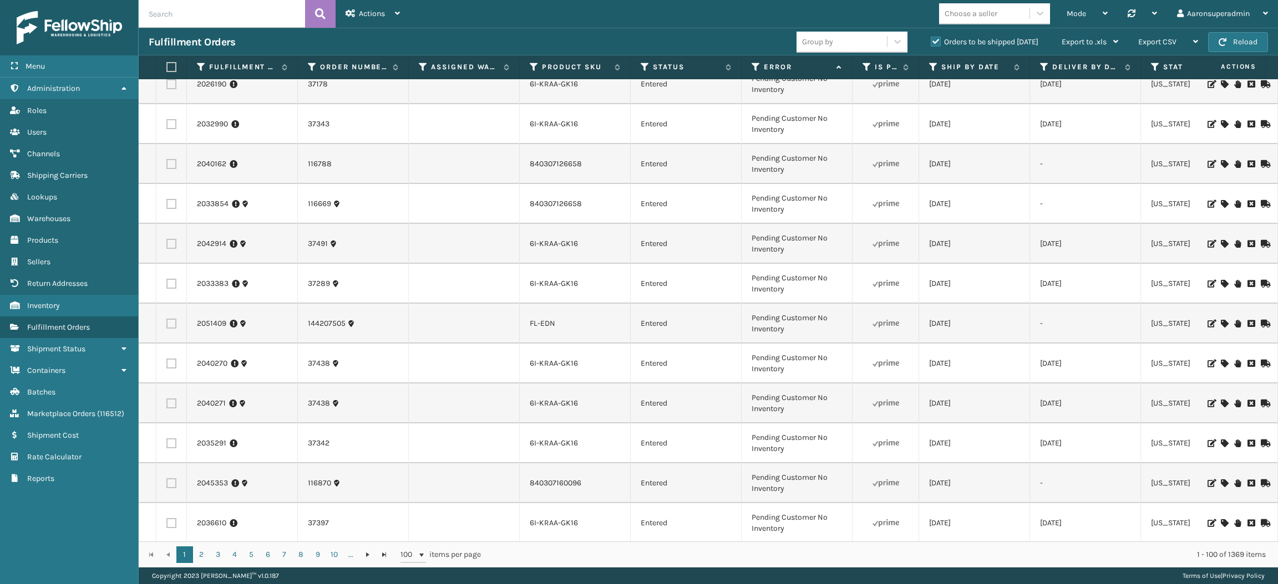
scroll to position [0, 0]
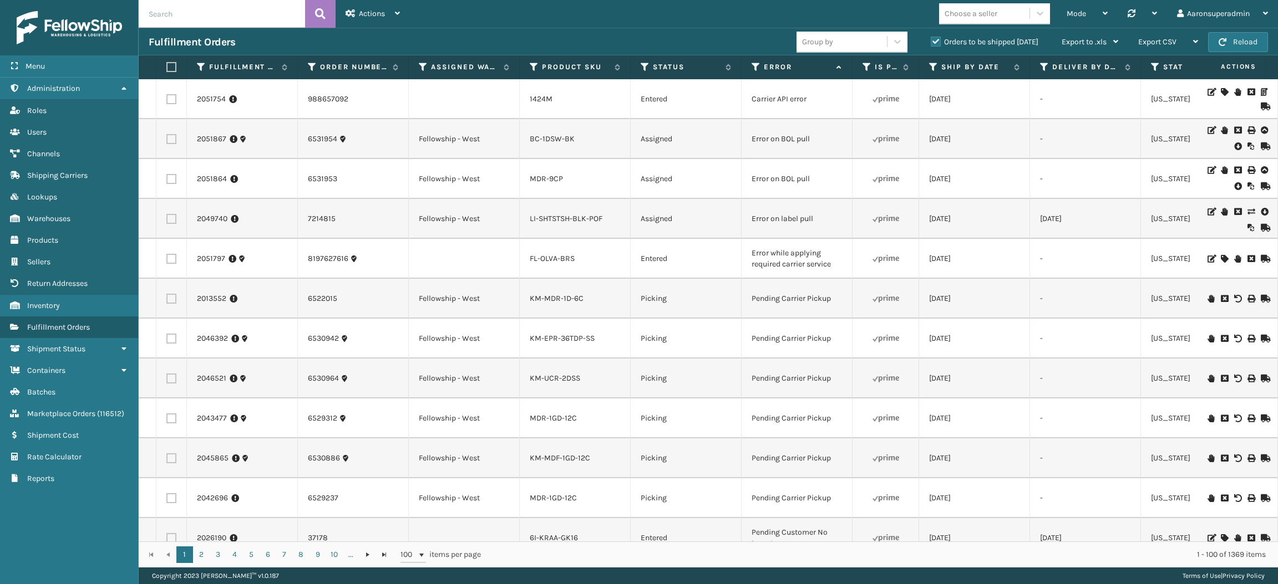
click at [811, 304] on td "Pending Carrier Pickup" at bounding box center [796, 299] width 111 height 40
